Goal: Entertainment & Leisure: Consume media (video, audio)

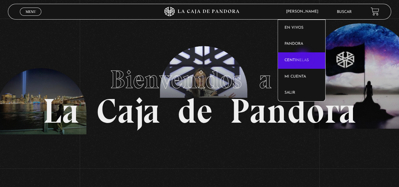
click at [303, 57] on link "Centinelas" at bounding box center [301, 60] width 47 height 16
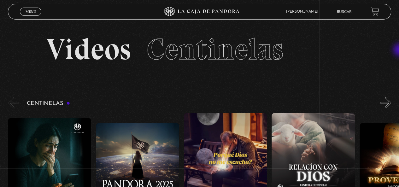
scroll to position [18, 0]
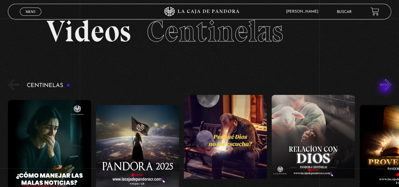
click at [386, 85] on button "»" at bounding box center [385, 84] width 11 height 11
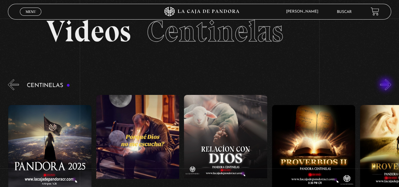
click at [386, 85] on button "»" at bounding box center [385, 84] width 11 height 11
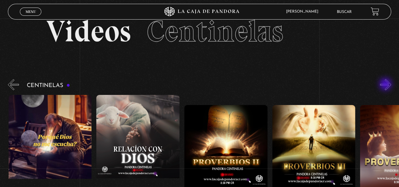
click at [386, 85] on button "»" at bounding box center [385, 84] width 11 height 11
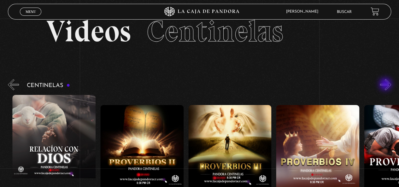
click at [386, 85] on button "»" at bounding box center [385, 84] width 11 height 11
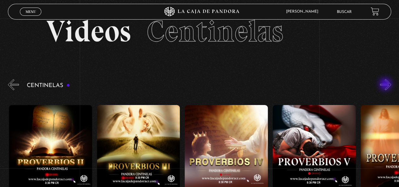
click at [386, 85] on button "»" at bounding box center [385, 84] width 11 height 11
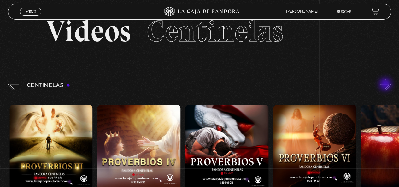
click at [386, 85] on button "»" at bounding box center [385, 84] width 11 height 11
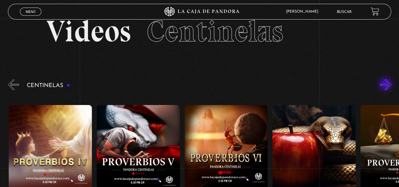
click at [386, 85] on button "»" at bounding box center [385, 84] width 11 height 11
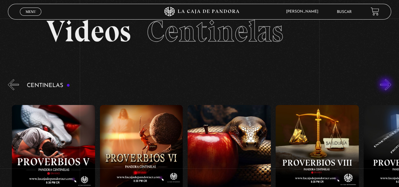
click at [386, 85] on button "»" at bounding box center [385, 84] width 11 height 11
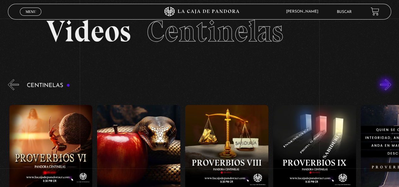
click at [386, 85] on button "»" at bounding box center [385, 84] width 11 height 11
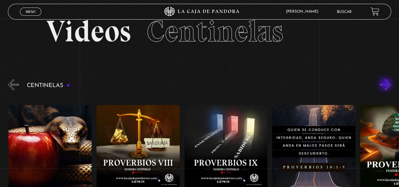
click at [386, 85] on button "»" at bounding box center [385, 84] width 11 height 11
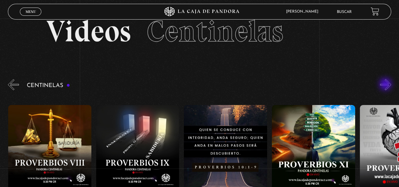
scroll to position [0, 878]
click at [386, 85] on button "»" at bounding box center [385, 84] width 11 height 11
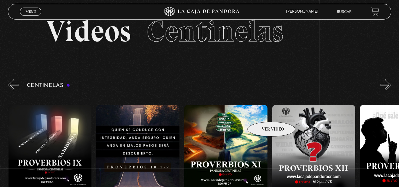
scroll to position [0, 966]
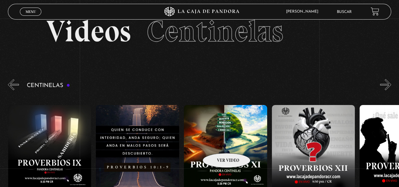
click at [218, 144] on figure at bounding box center [225, 161] width 83 height 113
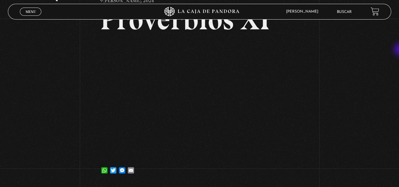
scroll to position [46, 0]
